Goal: Task Accomplishment & Management: Manage account settings

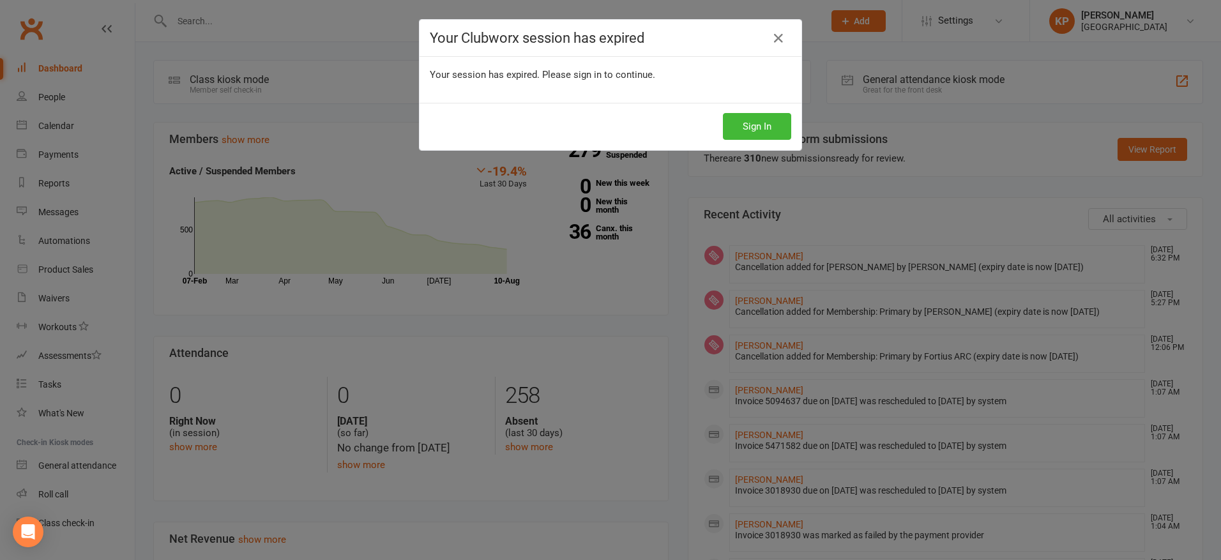
click at [378, 175] on div "Your Clubworx session has expired Your session has expired. Please sign in to c…" at bounding box center [610, 280] width 1221 height 560
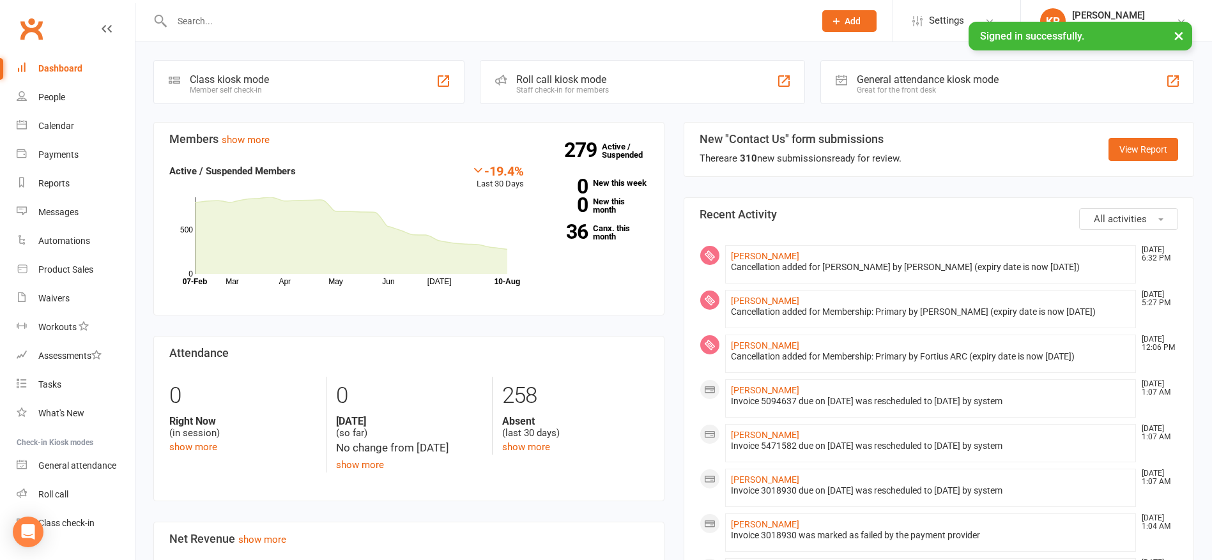
click at [252, 23] on input "text" at bounding box center [487, 21] width 638 height 18
paste input "[PERSON_NAME][EMAIL_ADDRESS][PERSON_NAME][DOMAIN_NAME]"
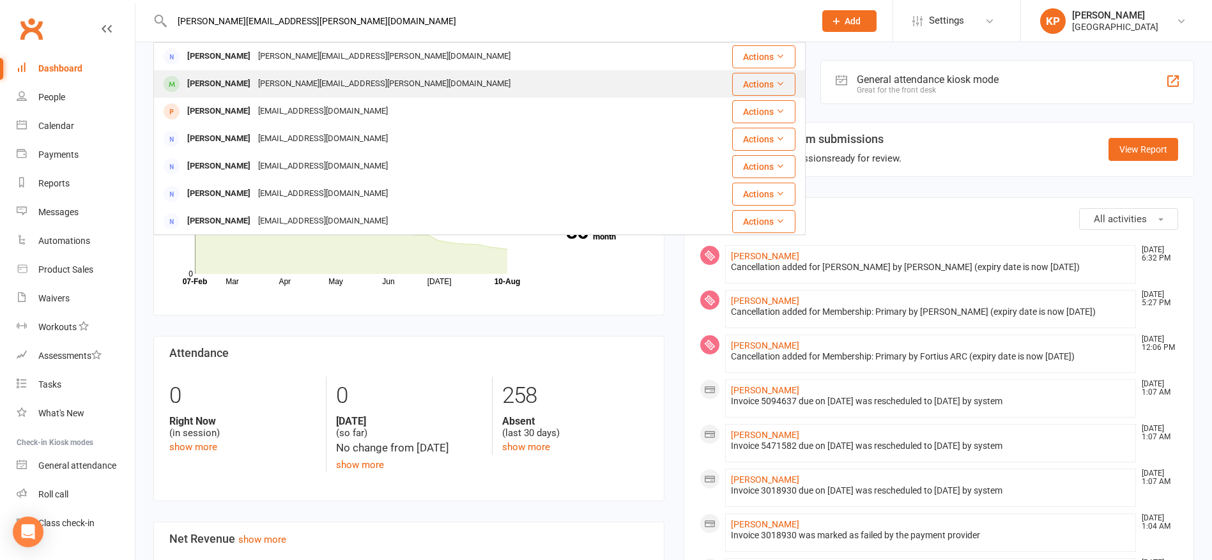
type input "[PERSON_NAME][EMAIL_ADDRESS][PERSON_NAME][DOMAIN_NAME]"
click at [290, 86] on div "[PERSON_NAME][EMAIL_ADDRESS][PERSON_NAME][DOMAIN_NAME]" at bounding box center [384, 84] width 260 height 19
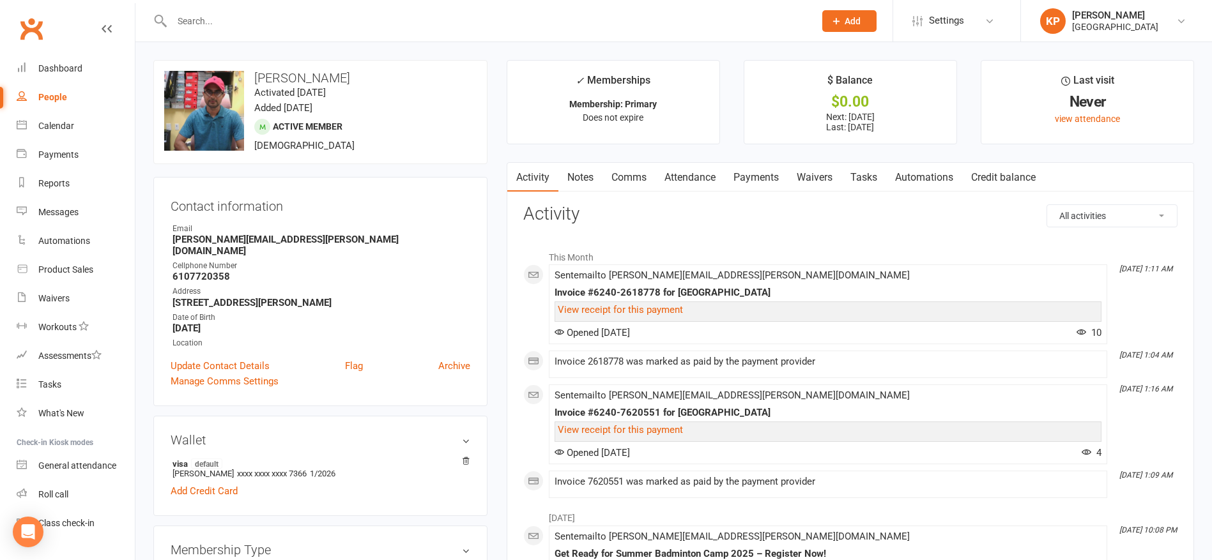
click at [710, 178] on link "Attendance" at bounding box center [689, 177] width 69 height 29
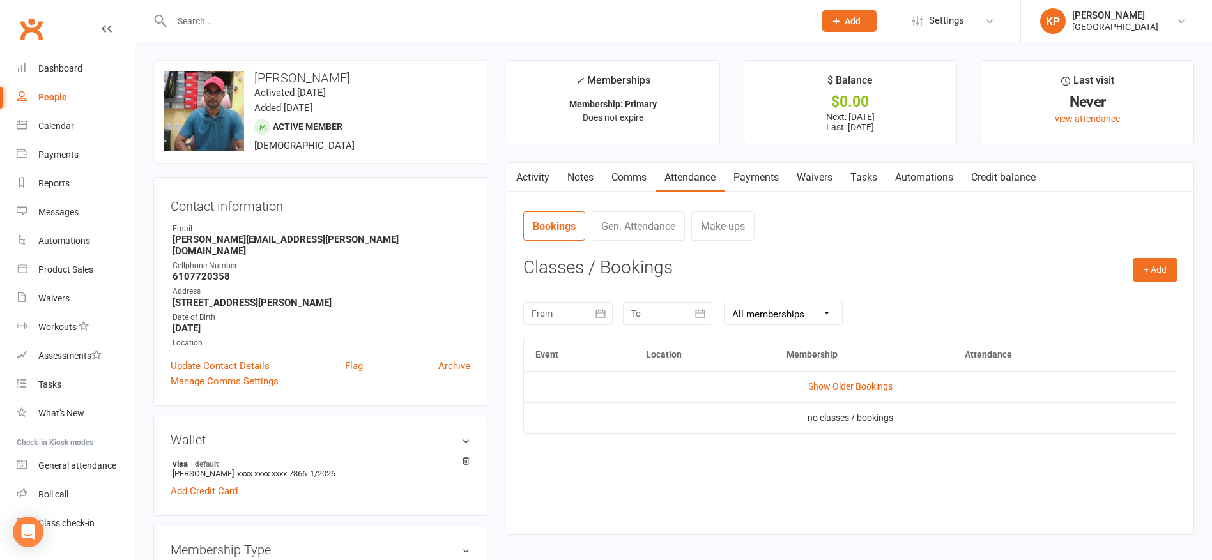
click at [750, 175] on link "Payments" at bounding box center [755, 177] width 63 height 29
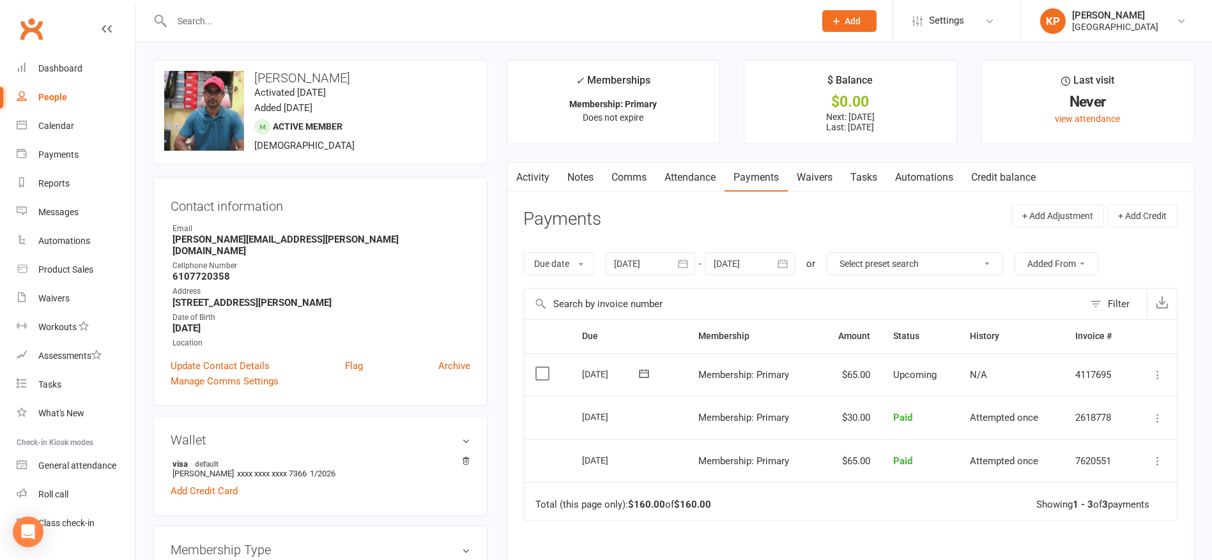
click at [689, 260] on icon "button" at bounding box center [683, 263] width 13 height 13
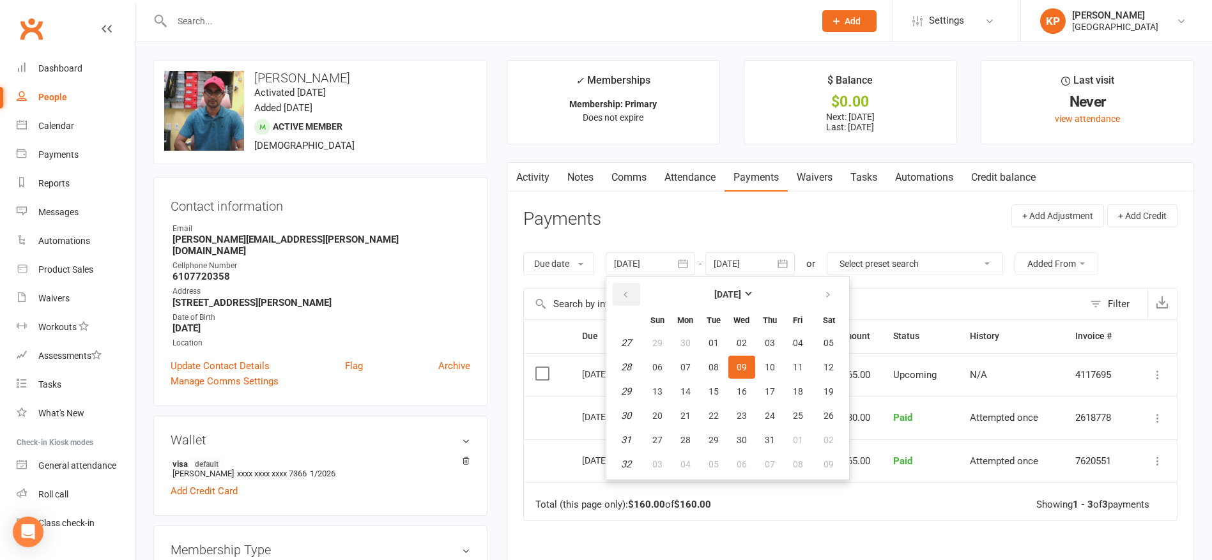
click at [632, 287] on button "button" at bounding box center [626, 294] width 27 height 23
click at [631, 287] on button "button" at bounding box center [626, 294] width 27 height 23
click at [820, 346] on button "01" at bounding box center [829, 343] width 33 height 23
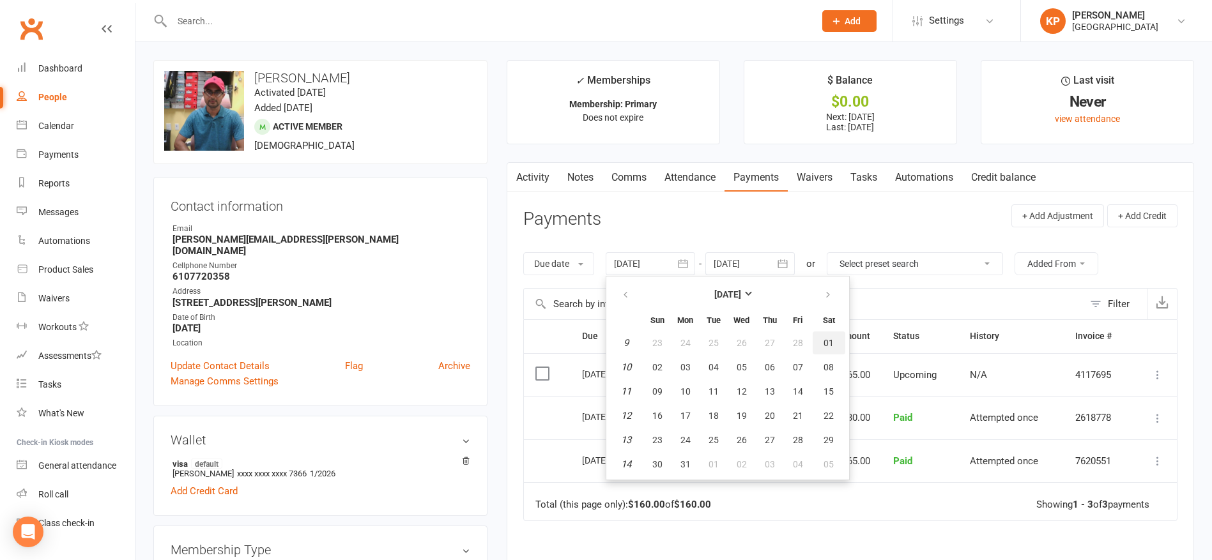
type input "[DATE]"
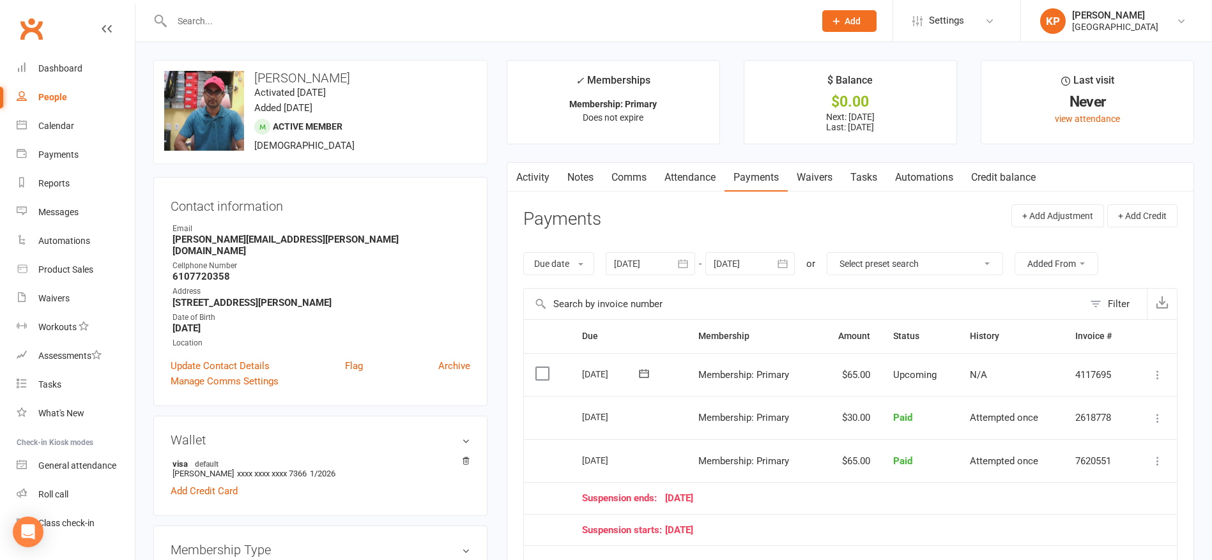
click at [316, 18] on input "text" at bounding box center [487, 21] width 638 height 18
paste input "[PERSON_NAME][EMAIL_ADDRESS][PERSON_NAME][DOMAIN_NAME]"
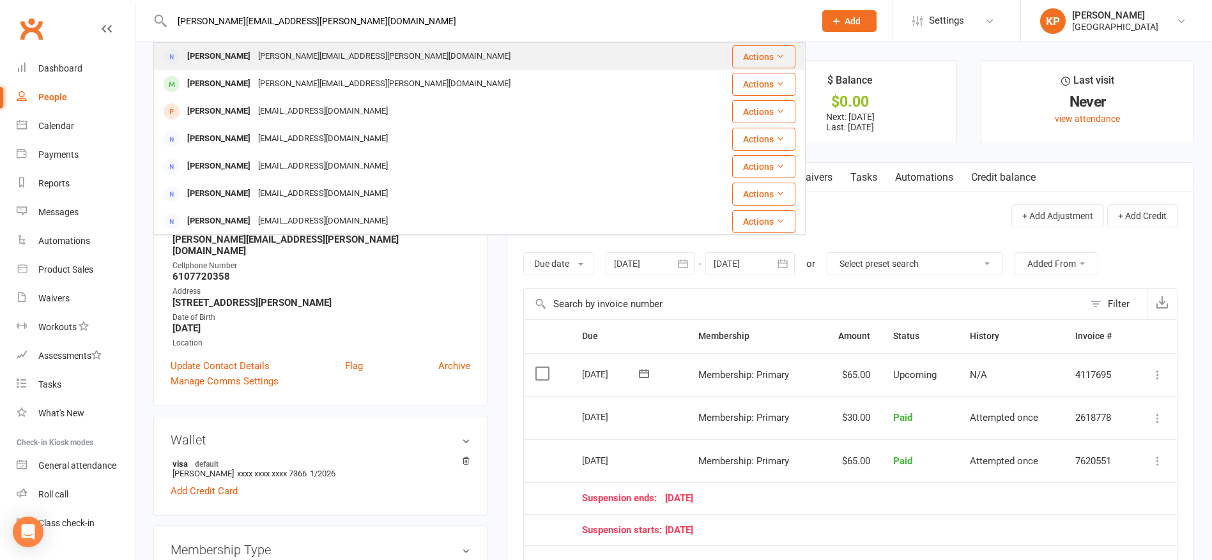
type input "[PERSON_NAME][EMAIL_ADDRESS][PERSON_NAME][DOMAIN_NAME]"
click at [335, 58] on div "[PERSON_NAME][EMAIL_ADDRESS][PERSON_NAME][DOMAIN_NAME]" at bounding box center [384, 56] width 260 height 19
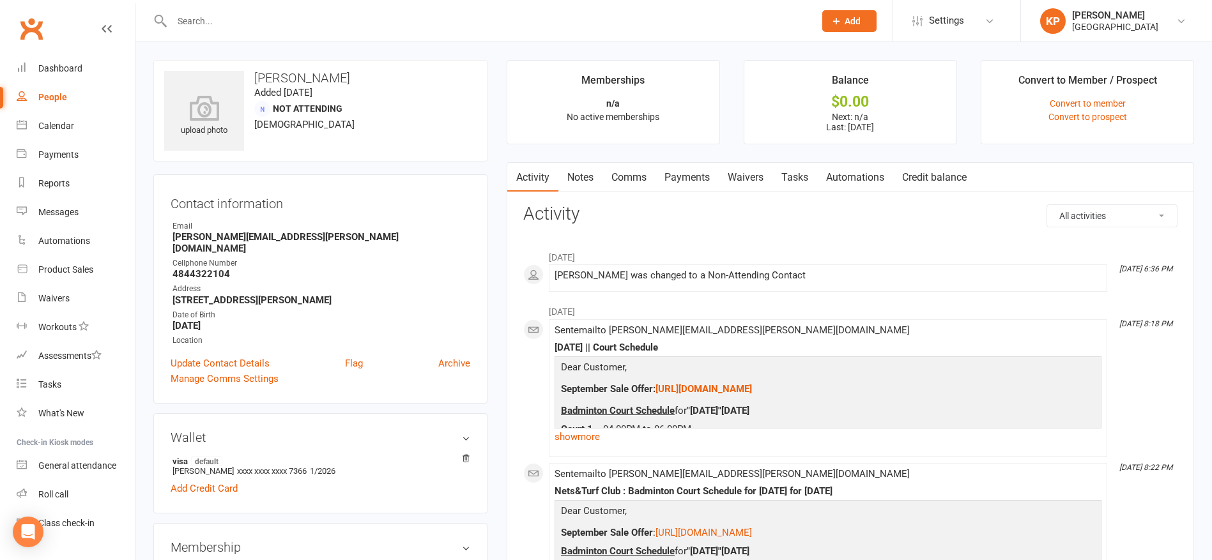
click at [695, 170] on link "Payments" at bounding box center [686, 177] width 63 height 29
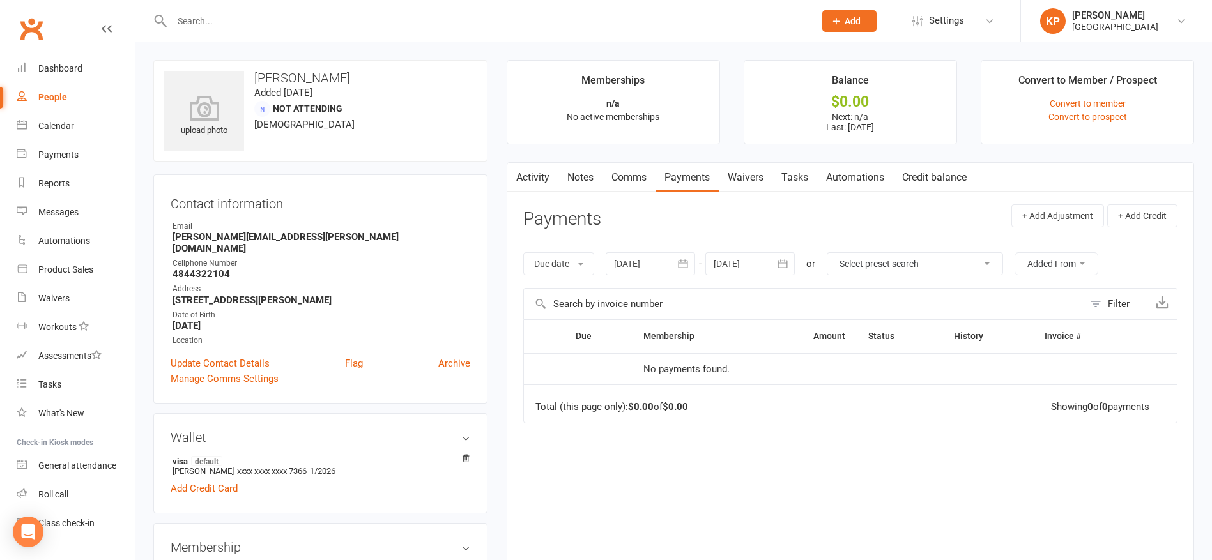
click at [530, 186] on link "Activity" at bounding box center [532, 177] width 51 height 29
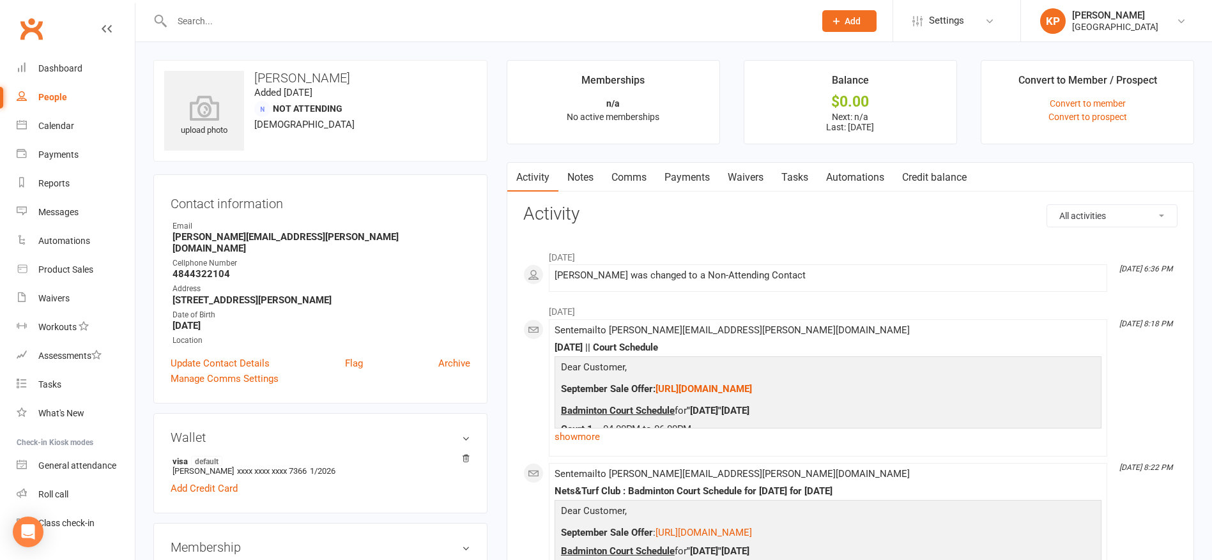
click at [202, 17] on input "text" at bounding box center [487, 21] width 638 height 18
paste input "[PERSON_NAME][EMAIL_ADDRESS][PERSON_NAME][DOMAIN_NAME]"
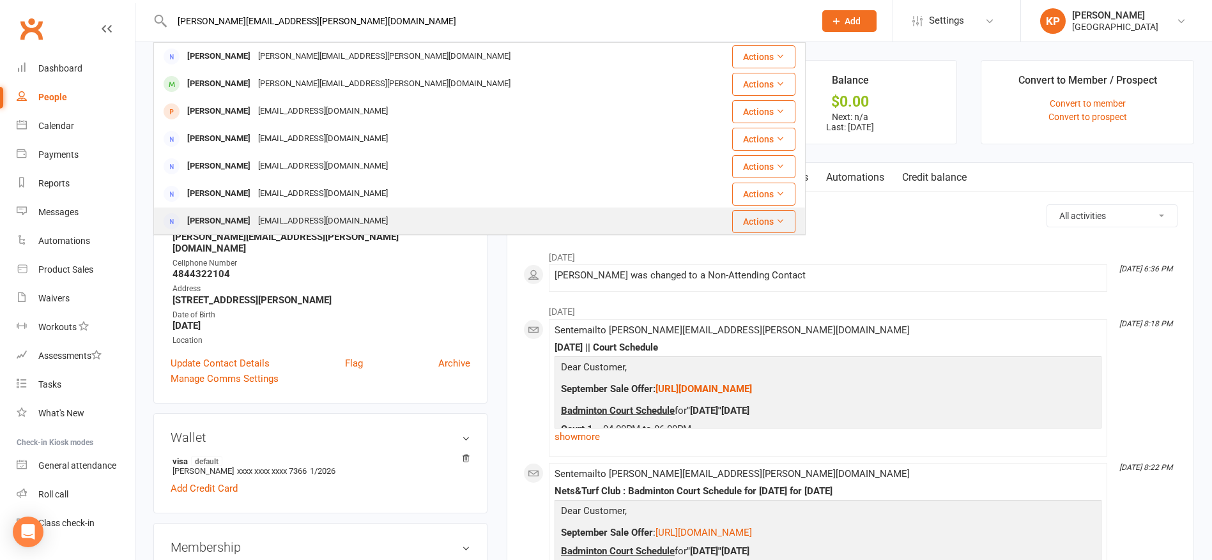
type input "[PERSON_NAME][EMAIL_ADDRESS][PERSON_NAME][DOMAIN_NAME]"
click at [250, 211] on div "[PERSON_NAME] [EMAIL_ADDRESS][DOMAIN_NAME]" at bounding box center [425, 221] width 541 height 26
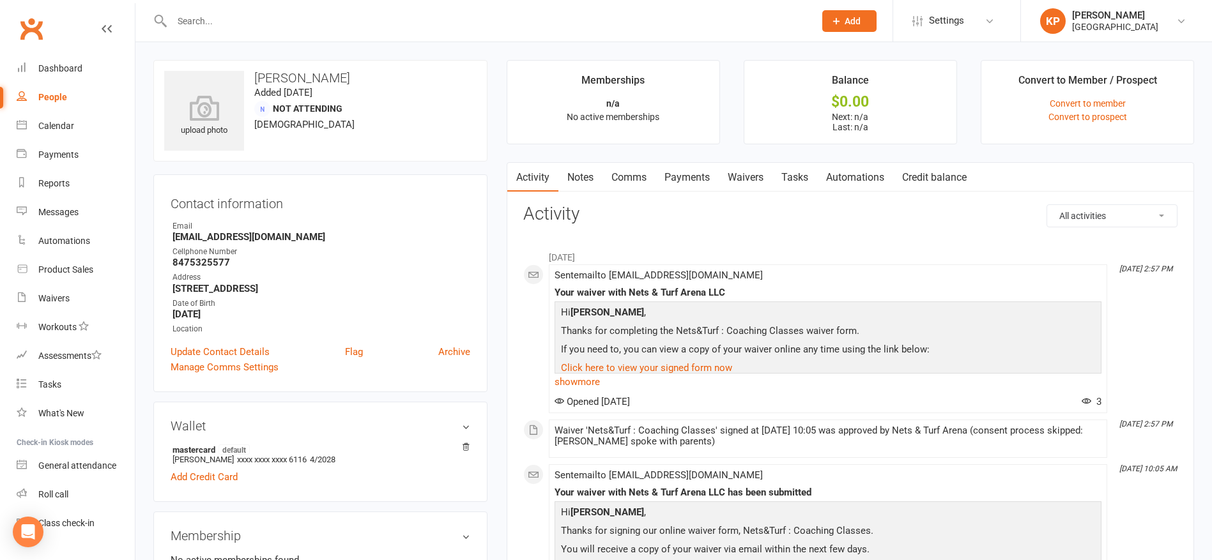
click at [227, 19] on input "text" at bounding box center [487, 21] width 638 height 18
paste input "[PERSON_NAME][EMAIL_ADDRESS][PERSON_NAME][DOMAIN_NAME]"
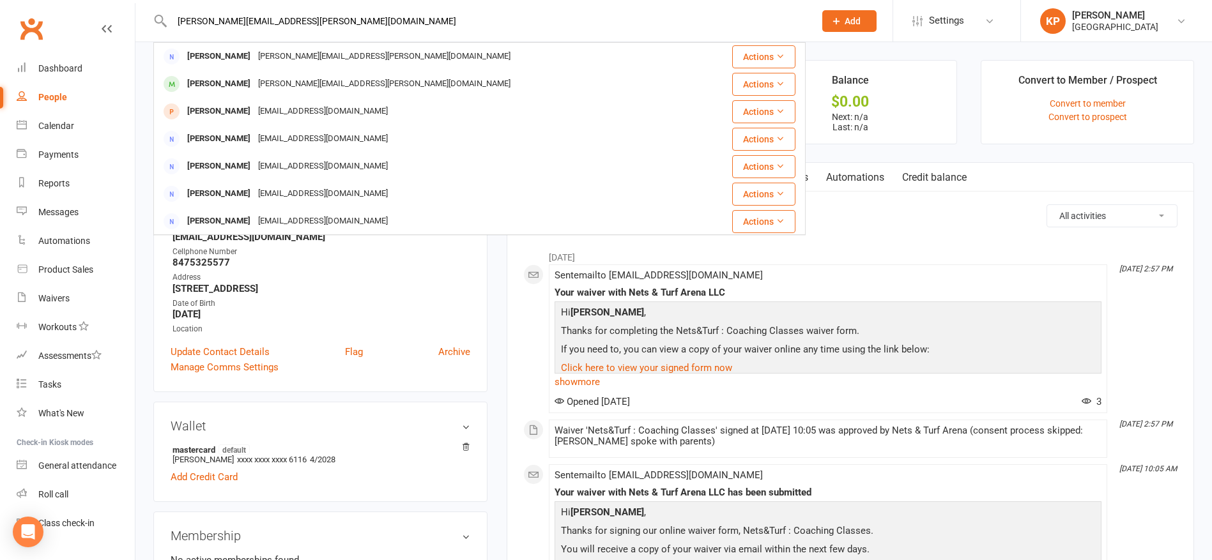
type input "[PERSON_NAME][EMAIL_ADDRESS][PERSON_NAME][DOMAIN_NAME]"
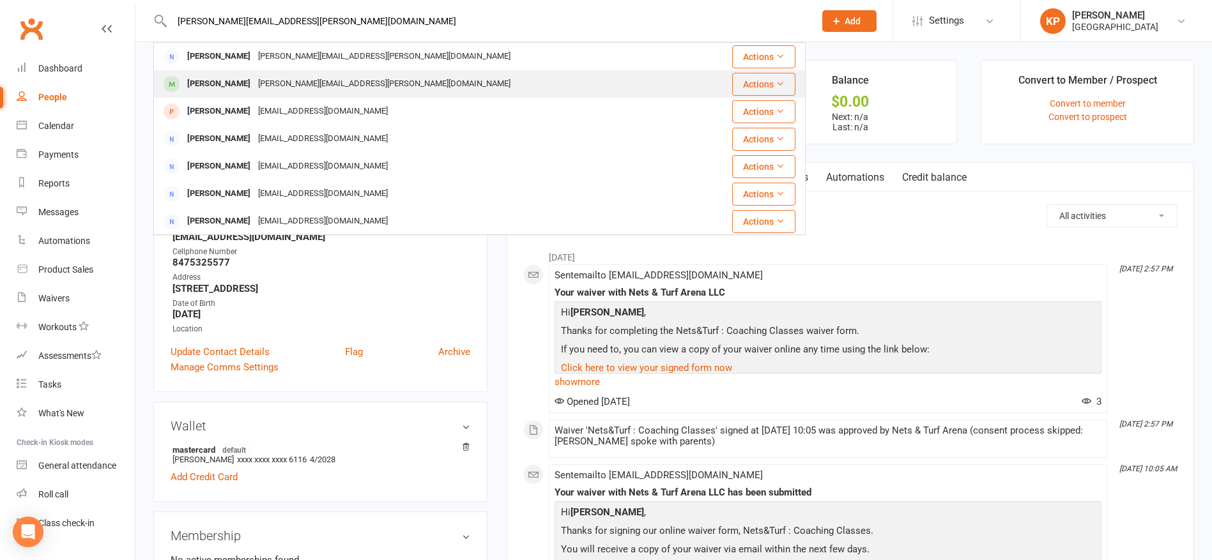
click at [232, 80] on div "[PERSON_NAME]" at bounding box center [218, 84] width 71 height 19
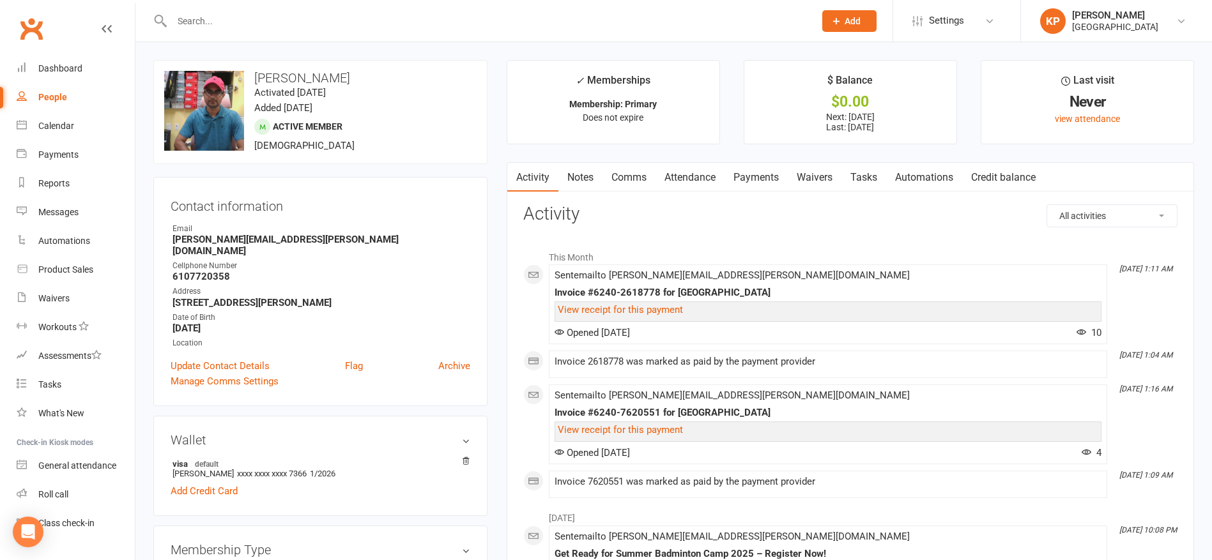
click at [664, 174] on link "Attendance" at bounding box center [689, 177] width 69 height 29
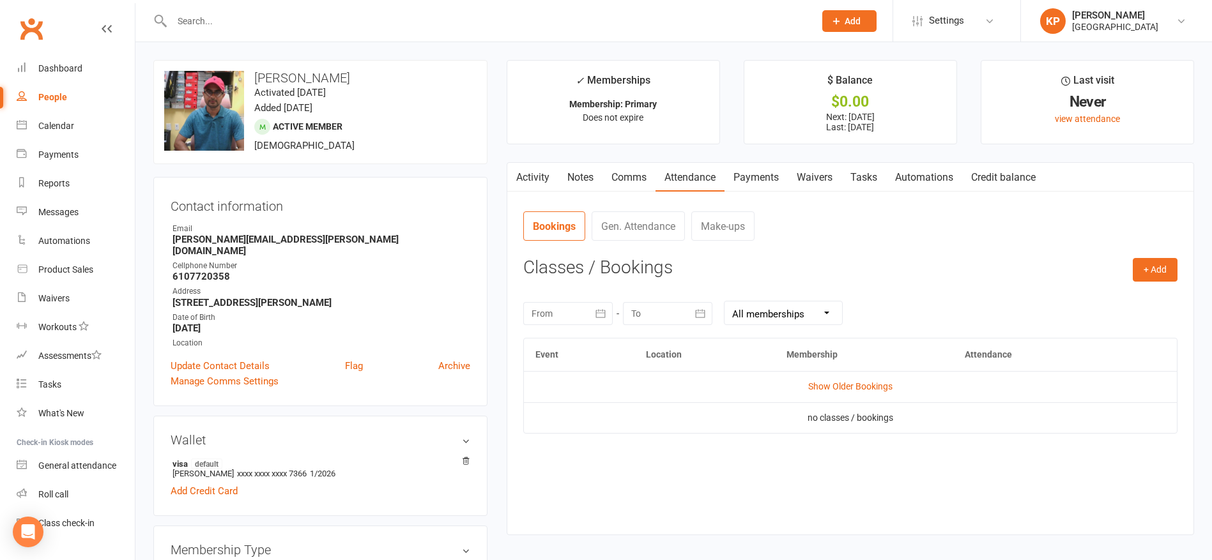
click at [731, 178] on link "Payments" at bounding box center [755, 177] width 63 height 29
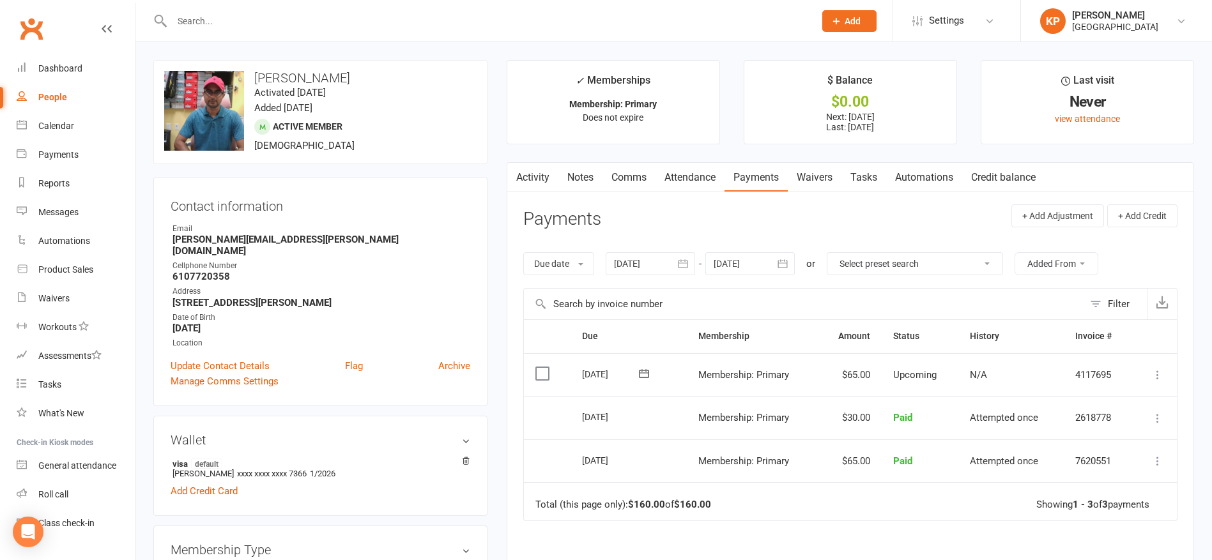
click at [321, 16] on input "text" at bounding box center [487, 21] width 638 height 18
click at [356, 24] on input "text" at bounding box center [487, 21] width 638 height 18
paste input "[PERSON_NAME]'s [PERSON_NAME]"
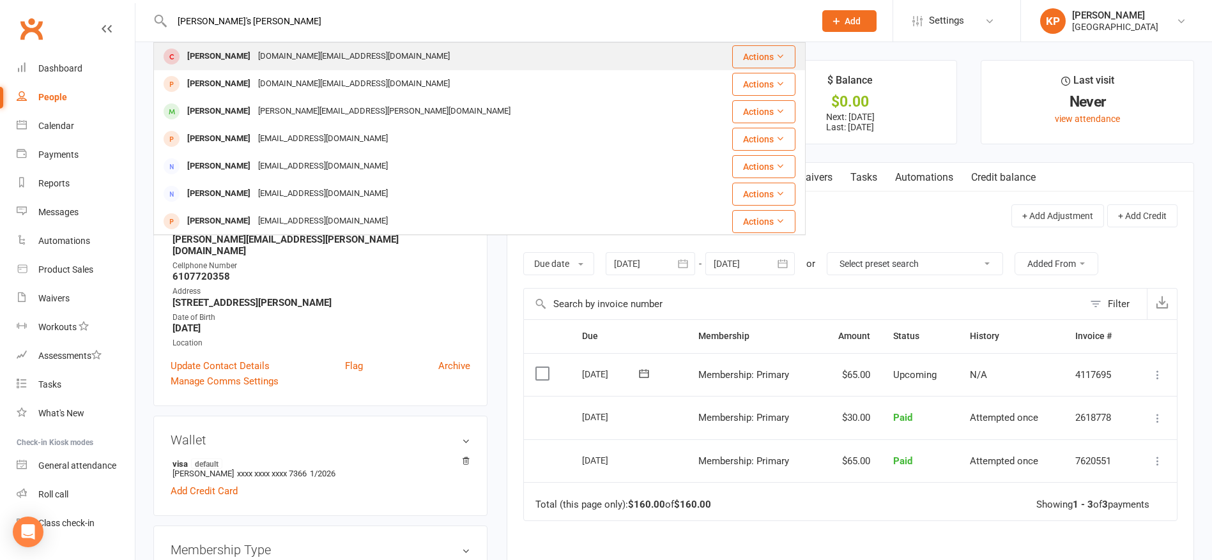
type input "[PERSON_NAME]'s [PERSON_NAME]"
click at [333, 49] on div "[DOMAIN_NAME][EMAIL_ADDRESS][DOMAIN_NAME]" at bounding box center [353, 56] width 199 height 19
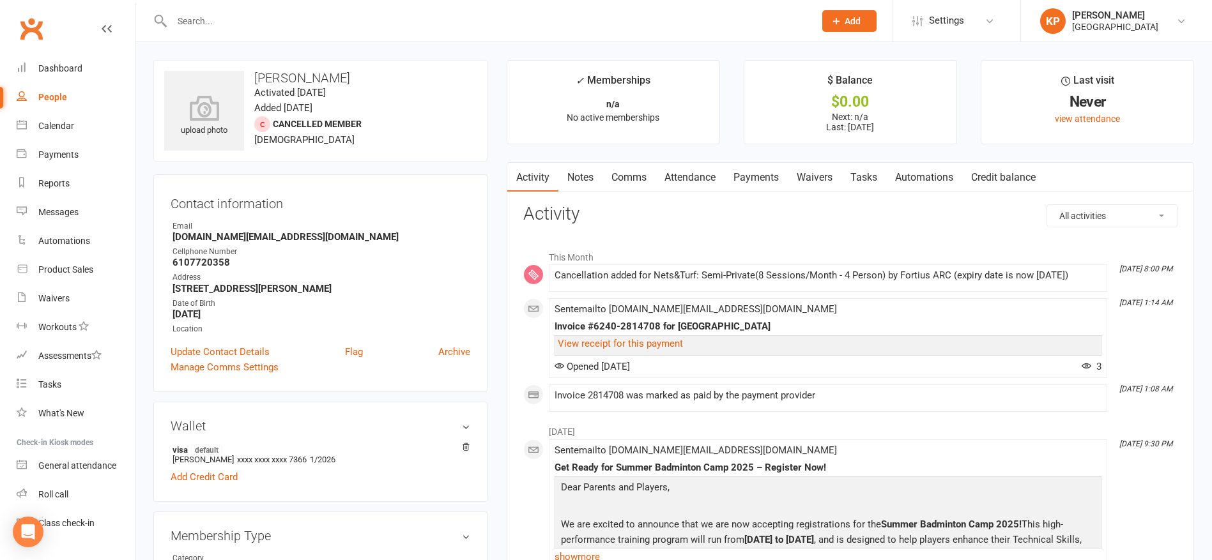
click at [766, 168] on link "Payments" at bounding box center [755, 177] width 63 height 29
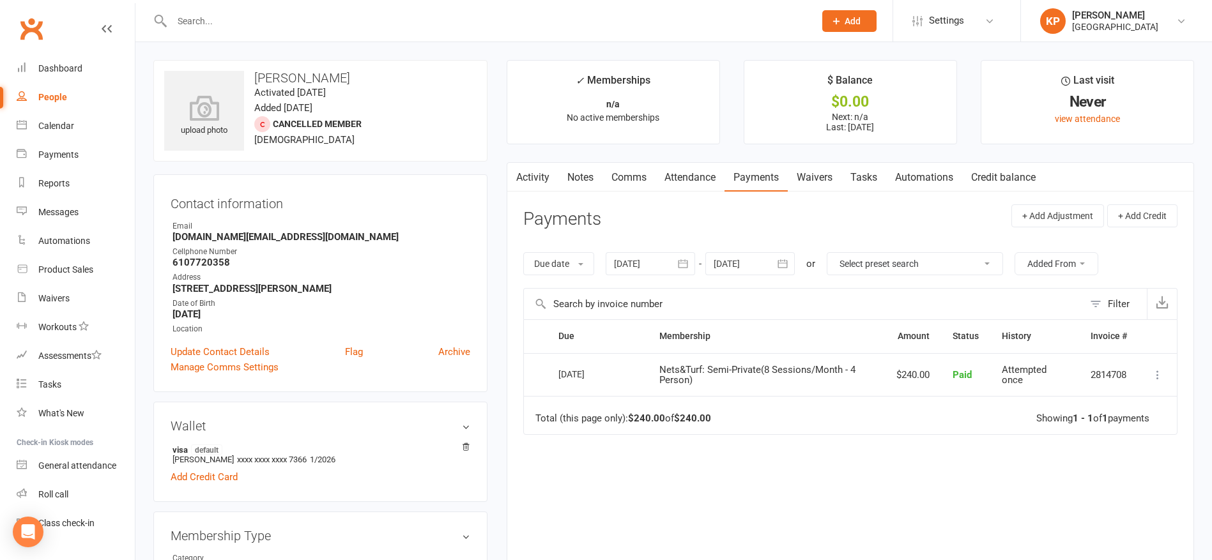
click at [687, 264] on icon "button" at bounding box center [683, 263] width 13 height 13
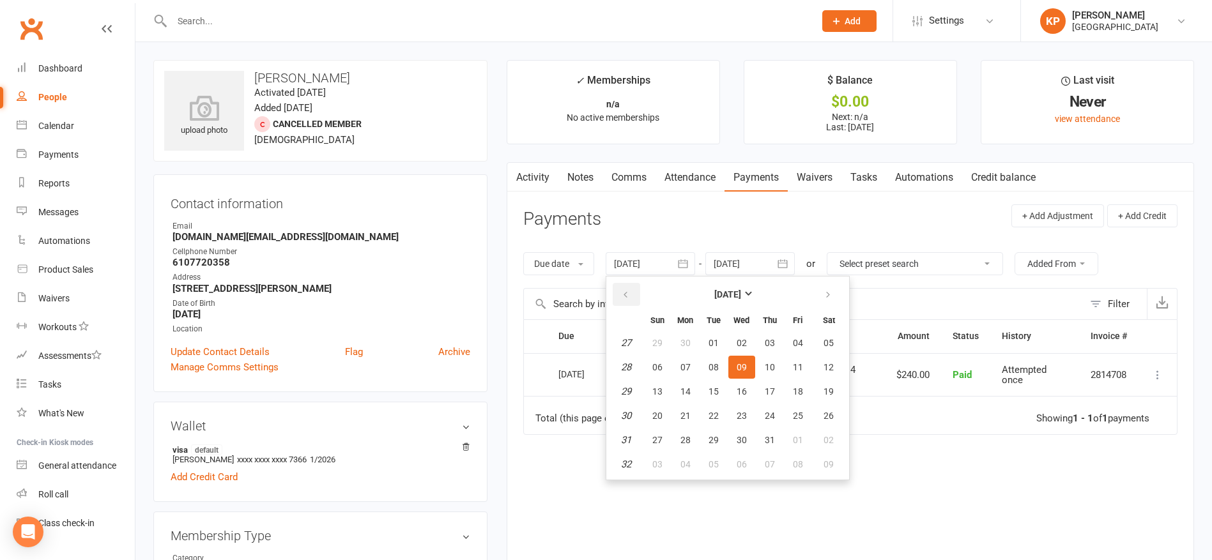
click at [633, 297] on button "button" at bounding box center [626, 294] width 27 height 23
click at [633, 301] on button "button" at bounding box center [626, 294] width 27 height 23
click at [633, 300] on button "button" at bounding box center [626, 294] width 27 height 23
click at [725, 342] on button "01" at bounding box center [713, 343] width 27 height 23
type input "[DATE]"
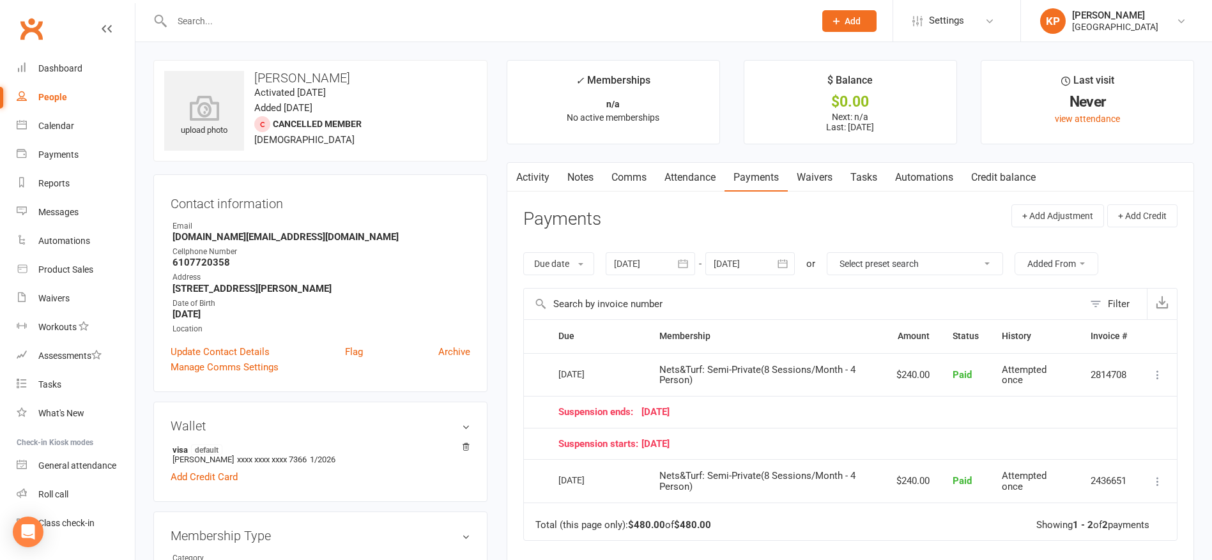
scroll to position [64, 0]
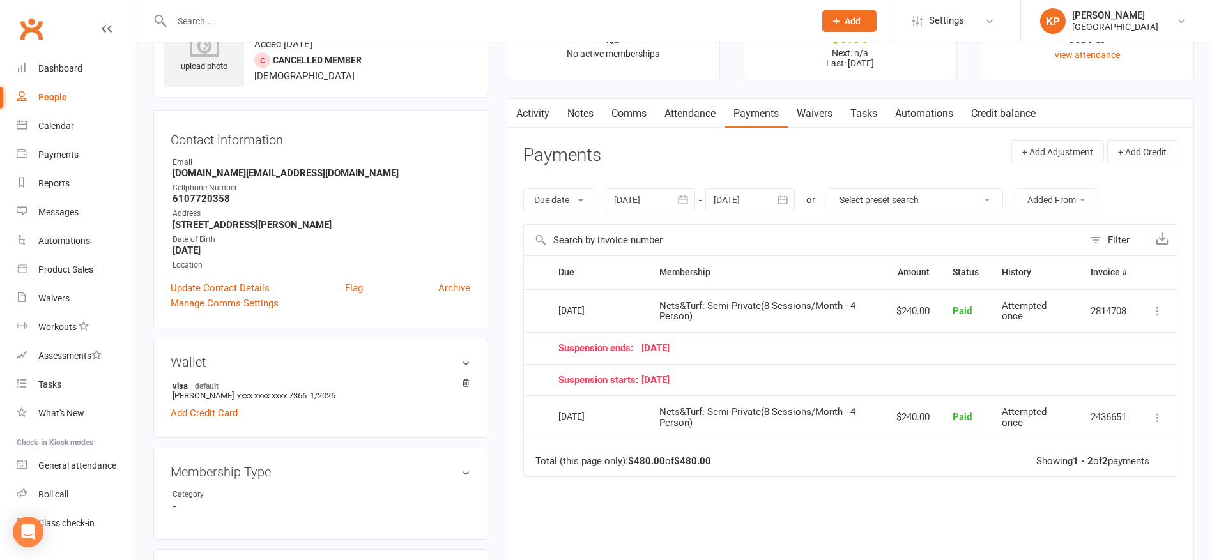
click at [783, 201] on icon "button" at bounding box center [782, 200] width 13 height 13
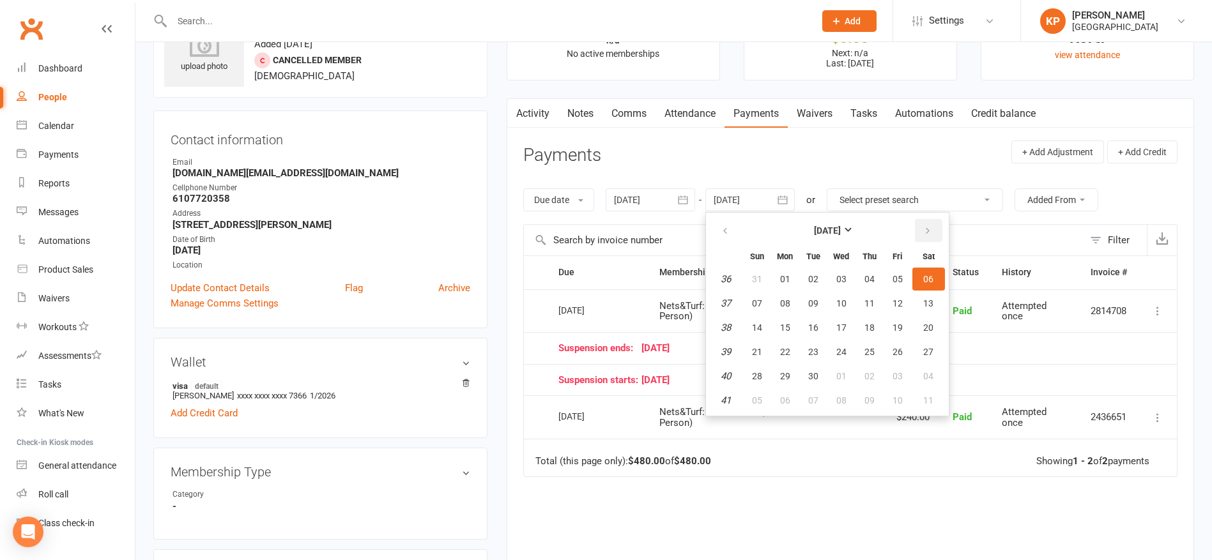
click at [922, 227] on button "button" at bounding box center [928, 230] width 27 height 23
click at [933, 275] on span "06" at bounding box center [928, 279] width 10 height 10
type input "[DATE]"
